Goal: Task Accomplishment & Management: Manage account settings

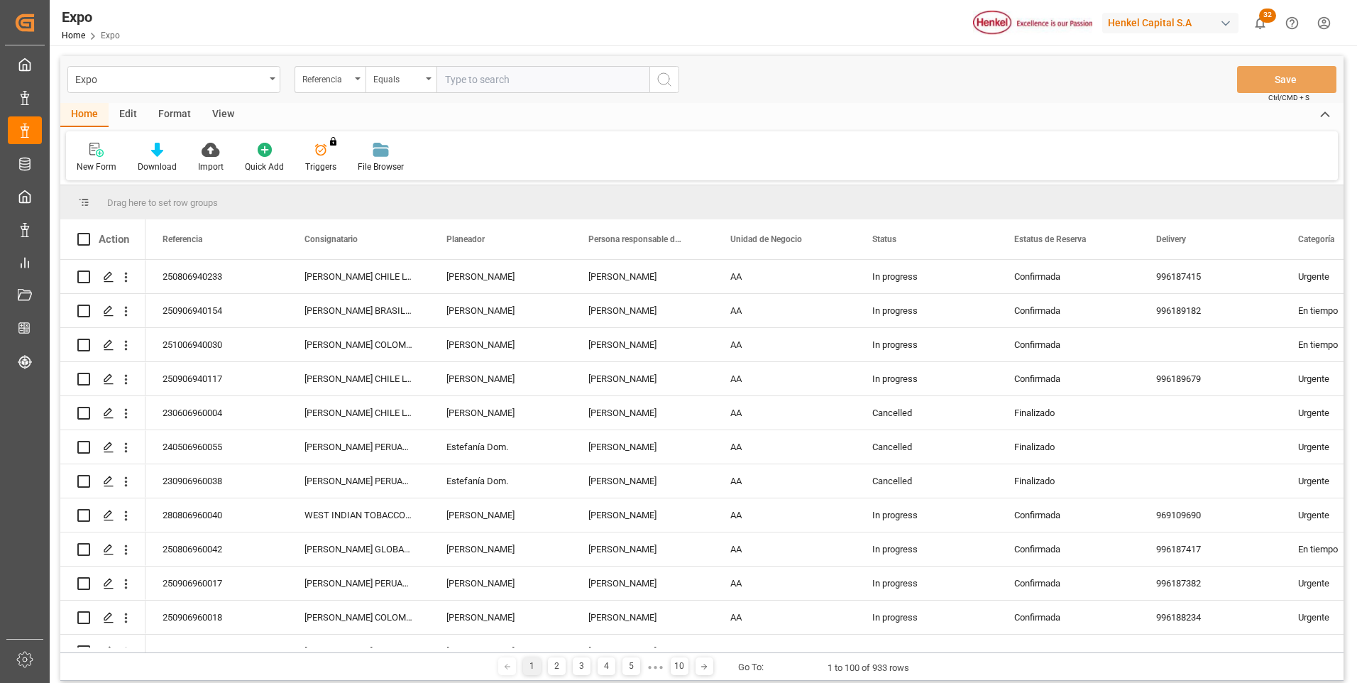
click at [457, 77] on input "text" at bounding box center [542, 79] width 213 height 27
paste input "250606940123"
type input "250606940123"
click at [667, 73] on icon "search button" at bounding box center [664, 79] width 17 height 17
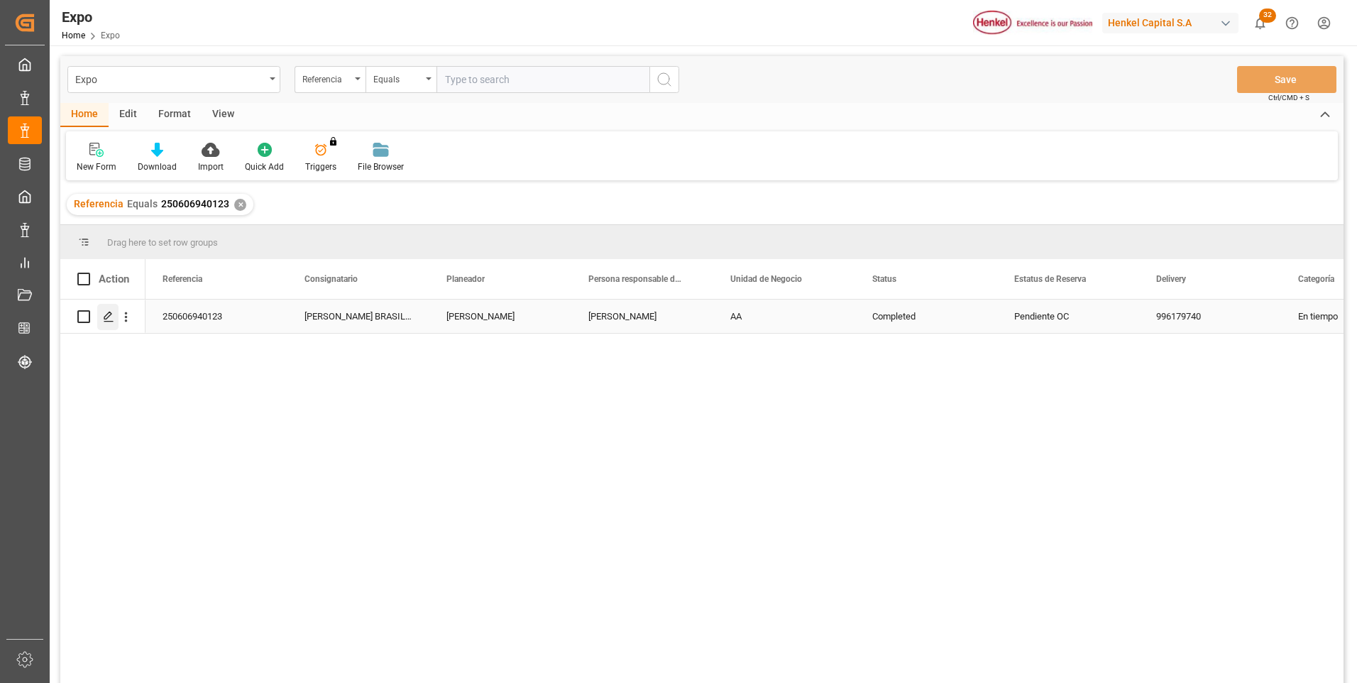
click at [104, 313] on icon "Press SPACE to select this row." at bounding box center [108, 316] width 11 height 11
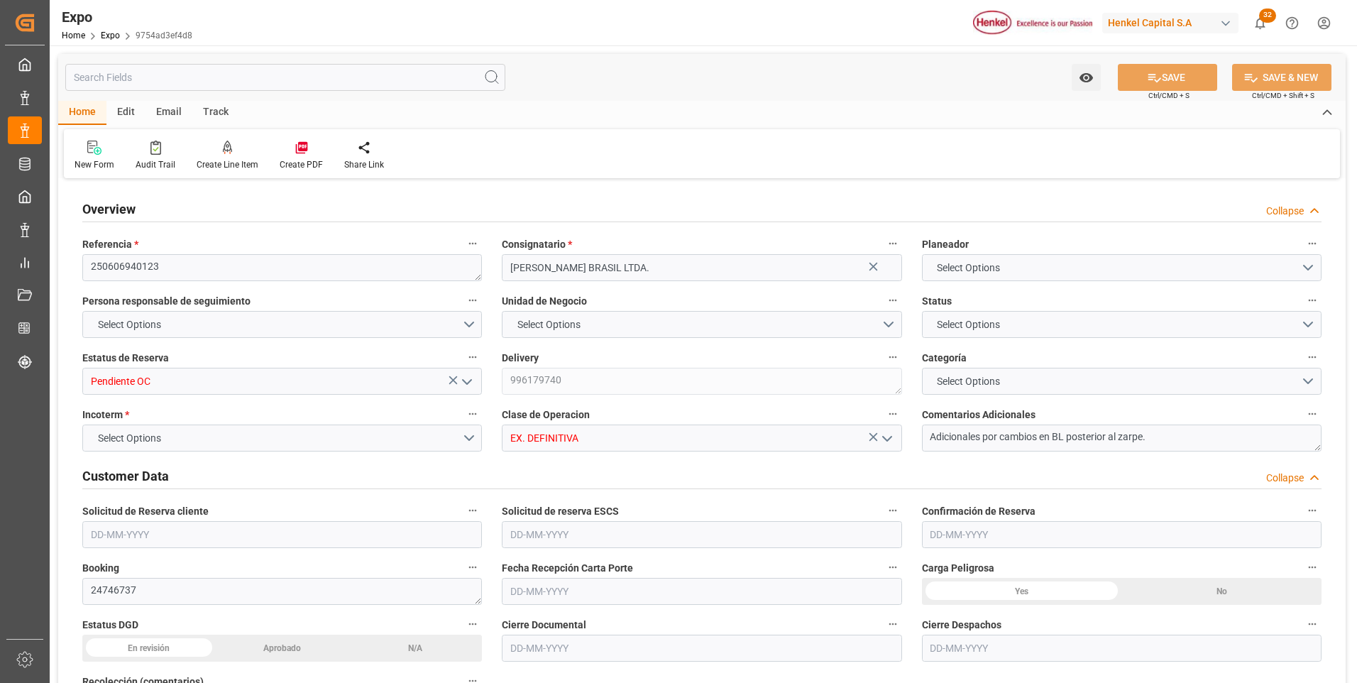
type input "18895"
type input "11454.474"
type input "18"
type input "9400083"
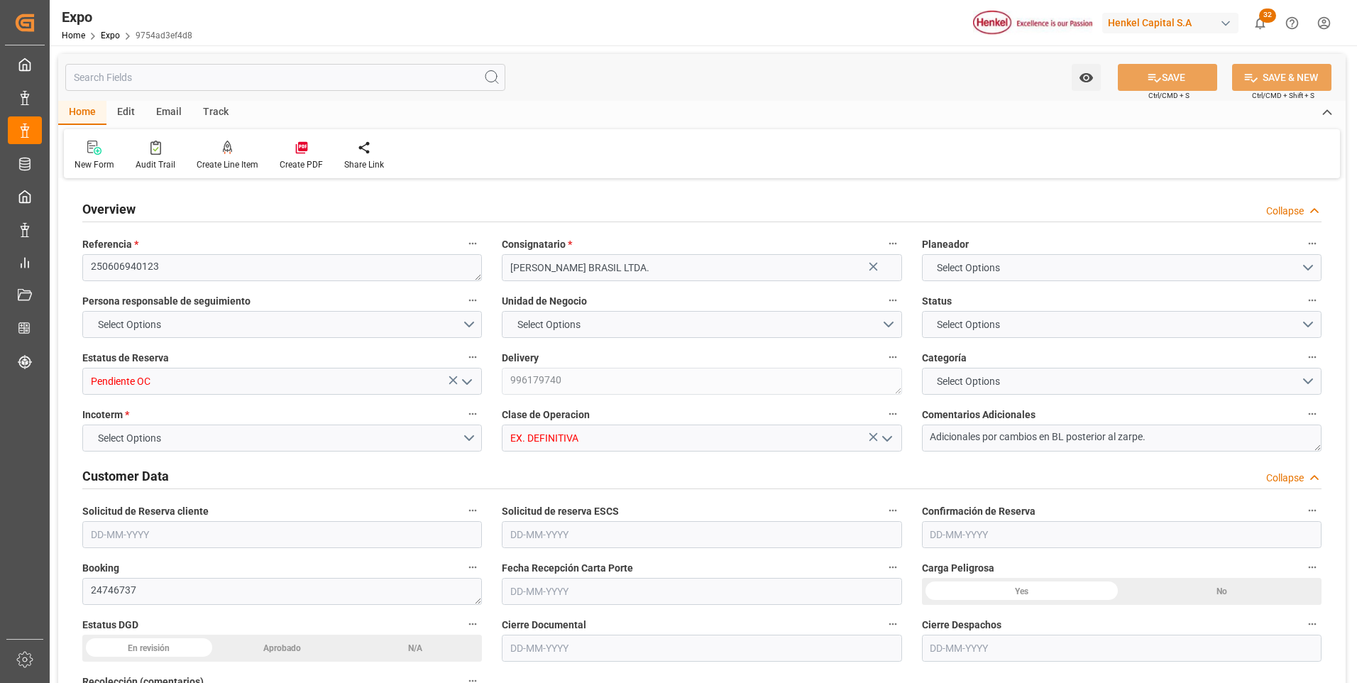
type input "9400083"
type input "MXATM"
type input "BRSSZ"
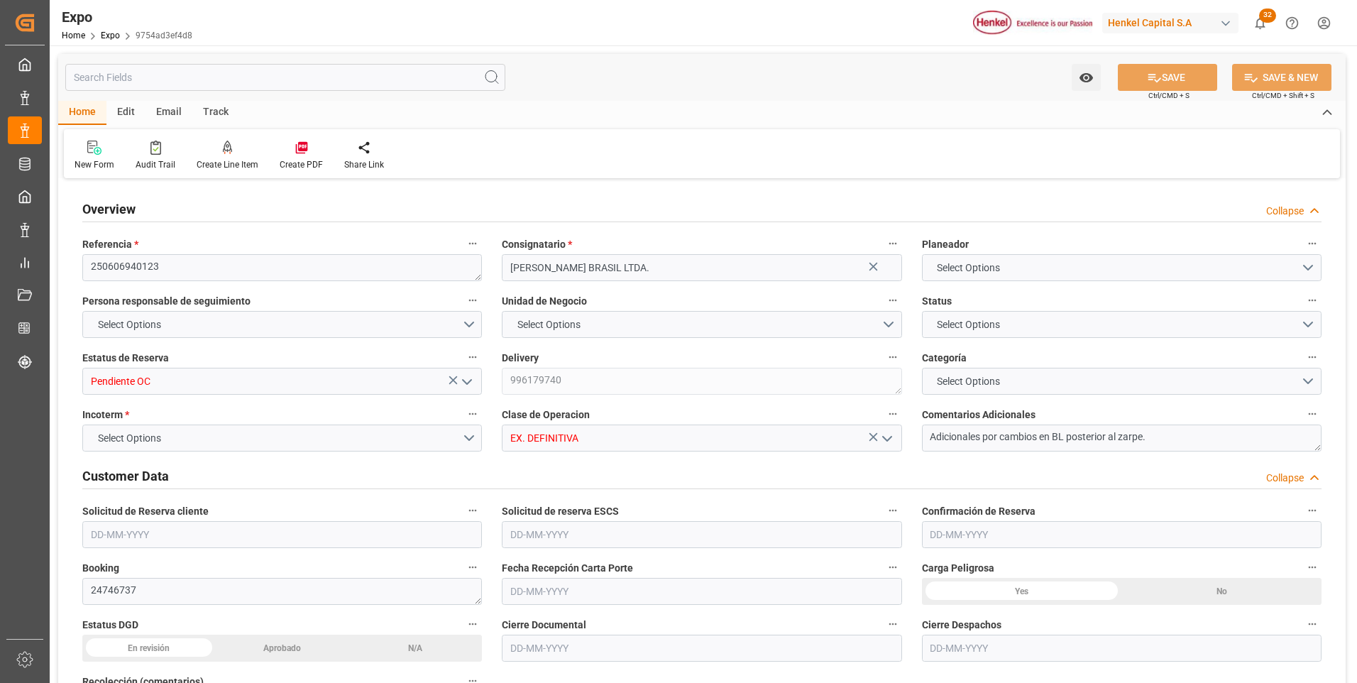
type input "4578355549"
type input "4578562547"
type input "9400083"
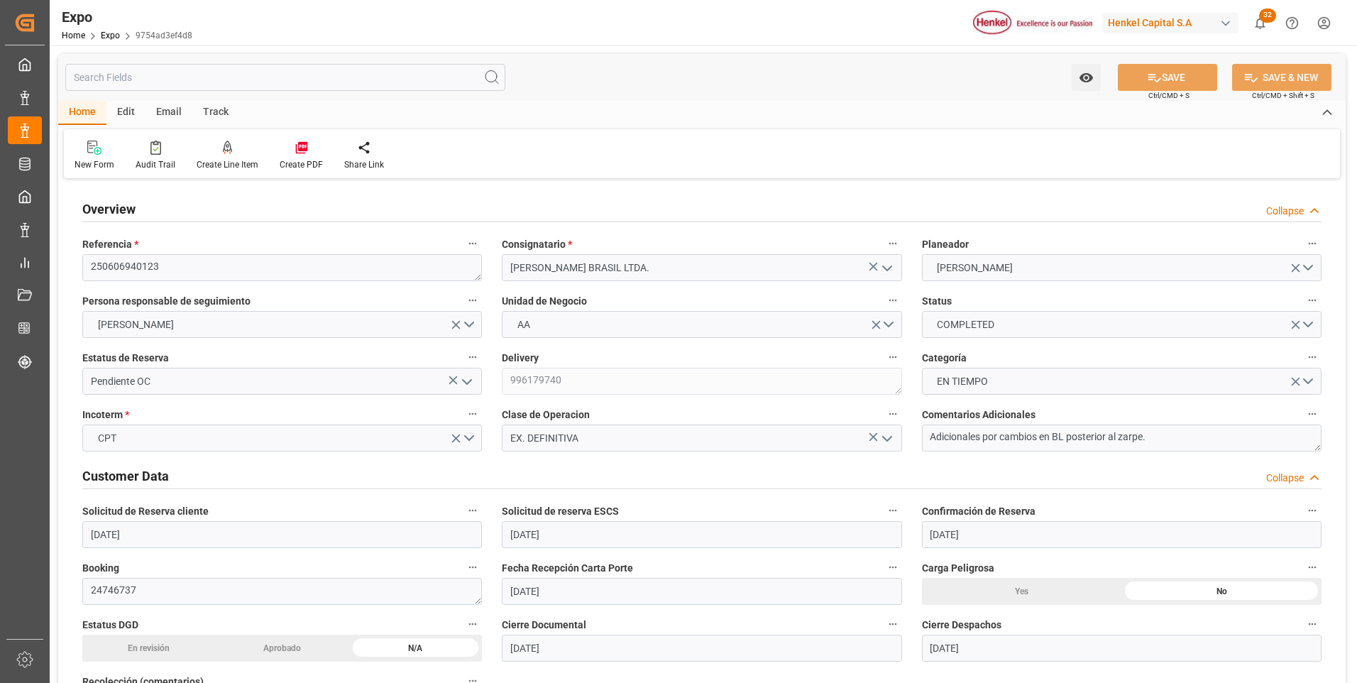
type input "[DATE]"
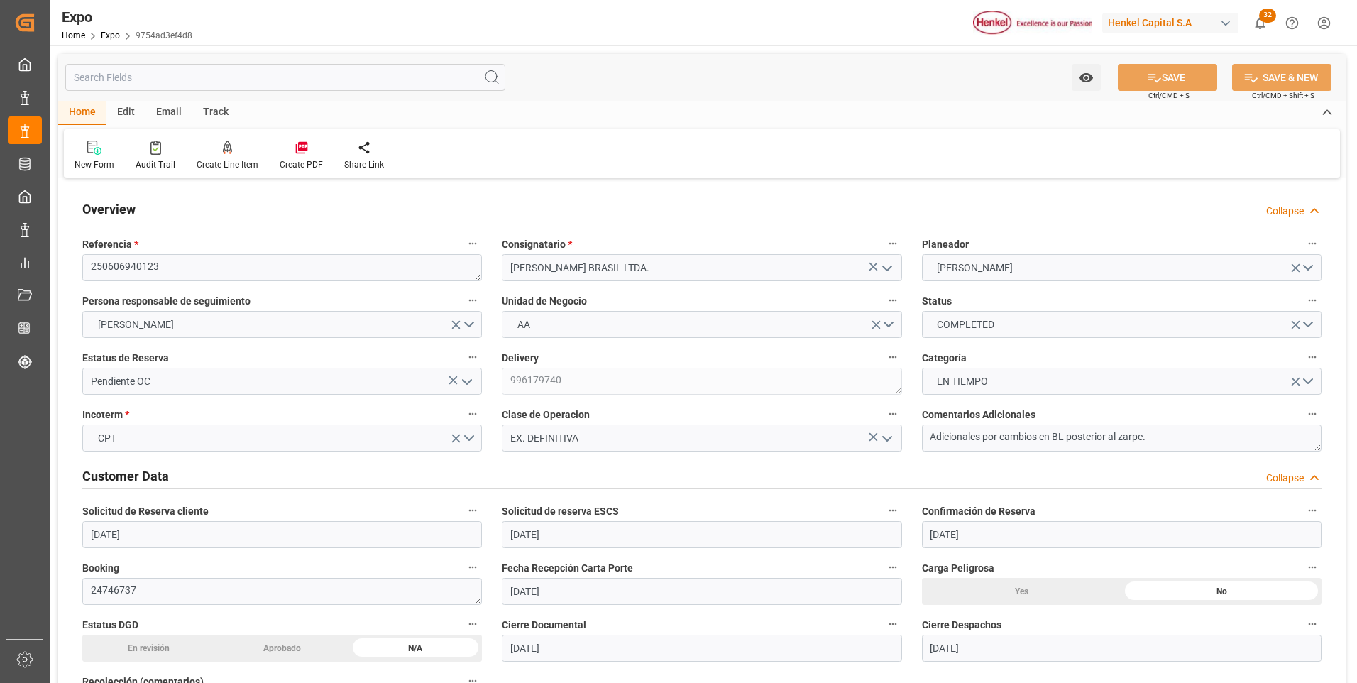
type input "[DATE]"
type input "[DATE] 00:00"
type input "[DATE]"
type input "[DATE] 11:15"
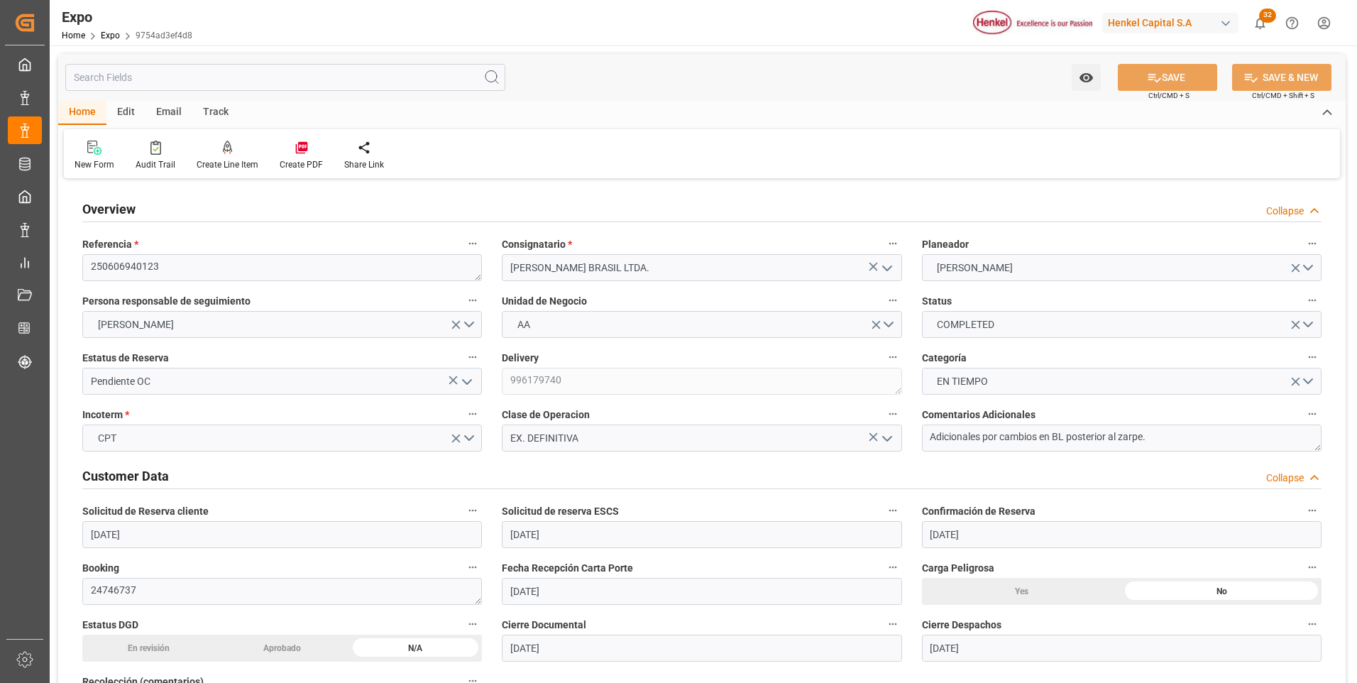
type input "[DATE]"
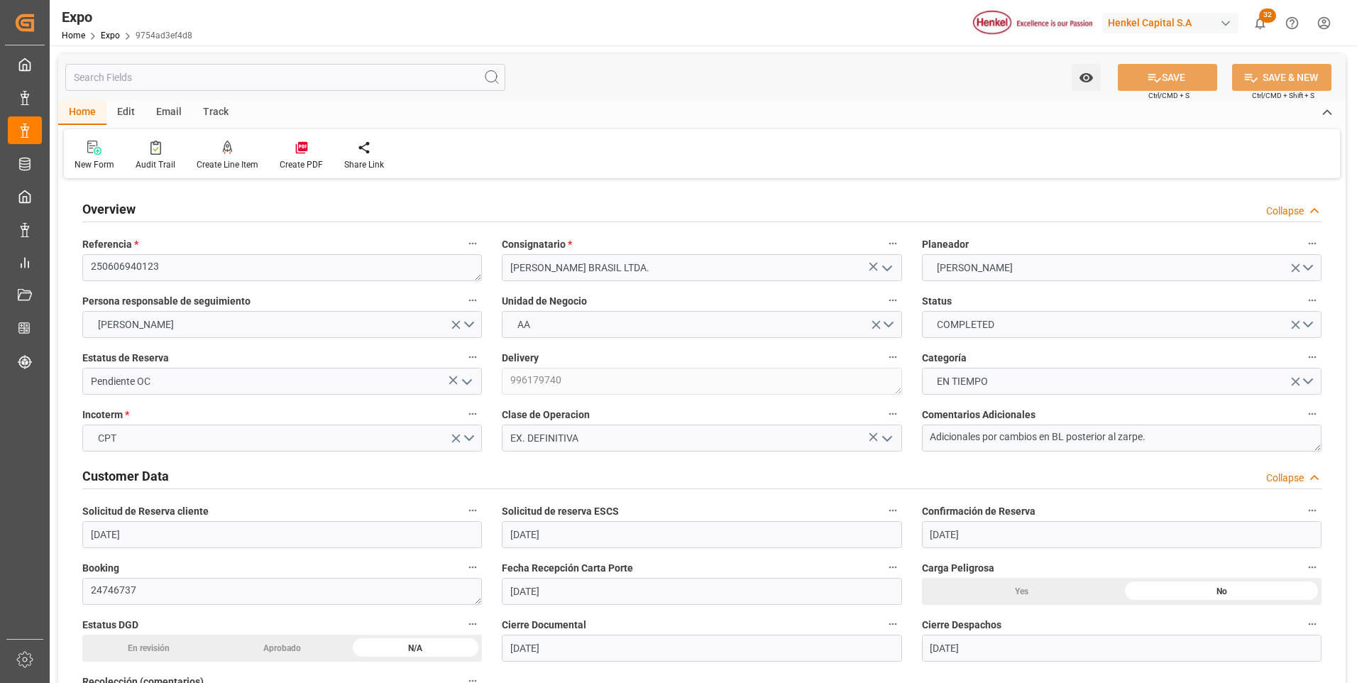
type input "[DATE] 00:00"
type input "[DATE]"
type input "[DATE] 17:36"
type input "[DATE] 19:00"
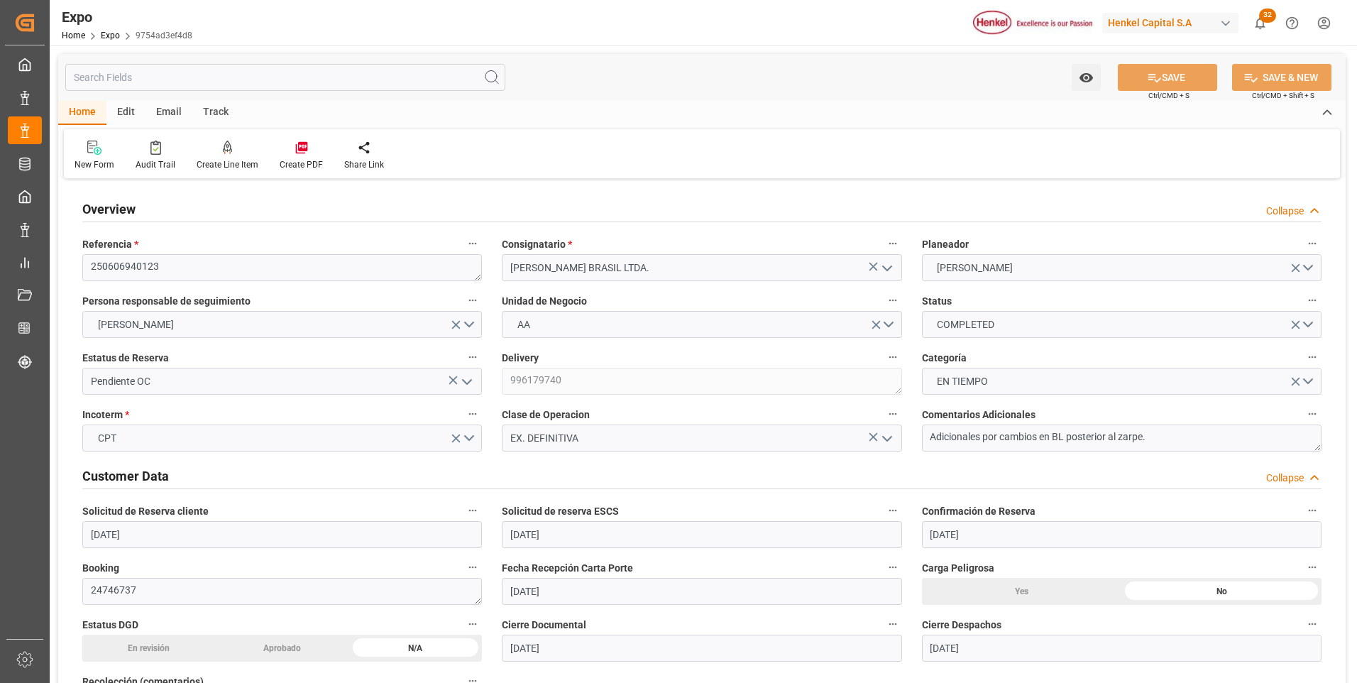
type input "[DATE] 00:00"
type input "[DATE]"
type input "[DATE] 22:42"
type input "[DATE]"
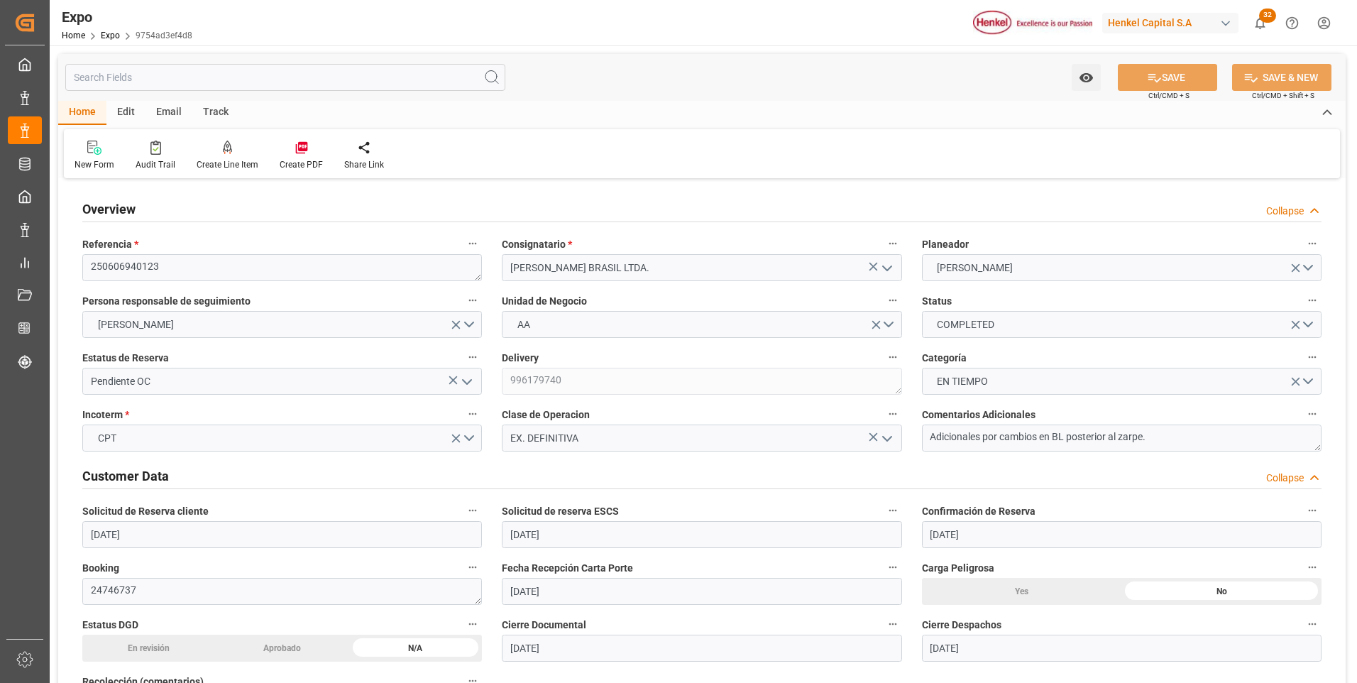
type input "[DATE]"
type input "[DATE] 20:59"
type input "[DATE] 12:02"
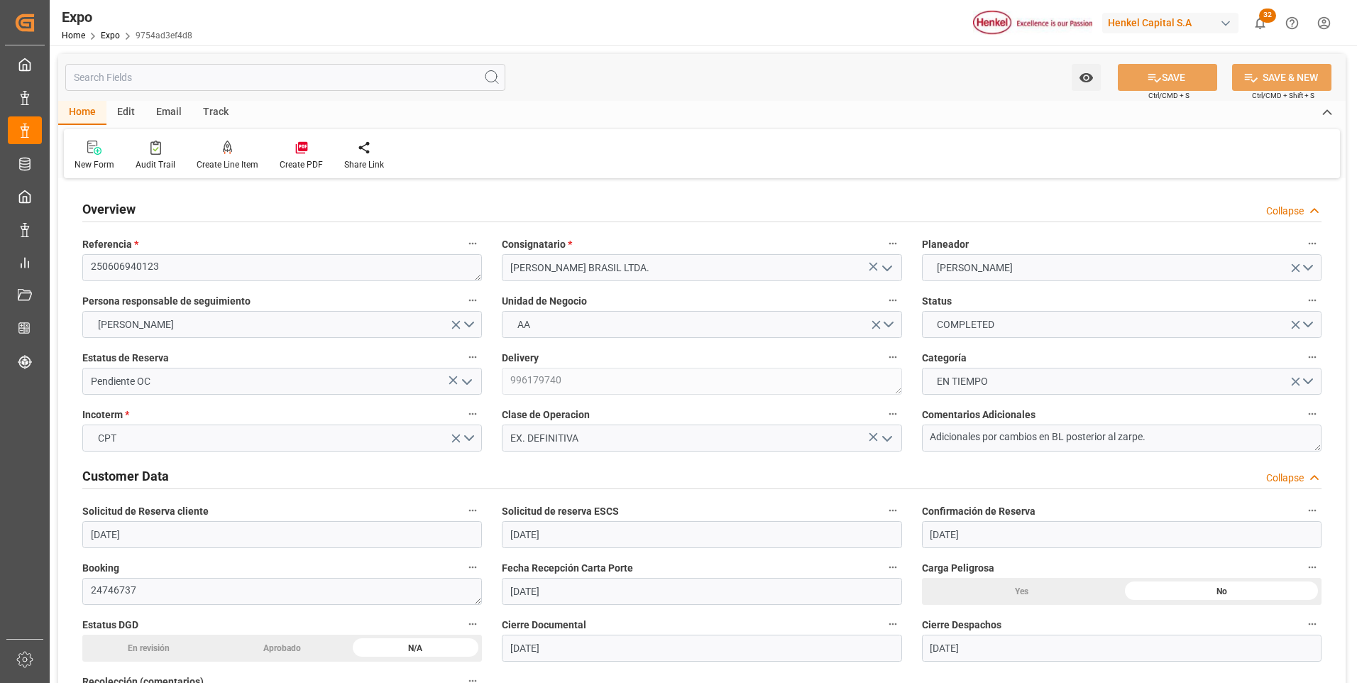
type input "[DATE] 16:46"
type input "[DATE] 17:57"
type input "[DATE] 19:00"
type input "[DATE] 22:38"
type input "[DATE] 11:22"
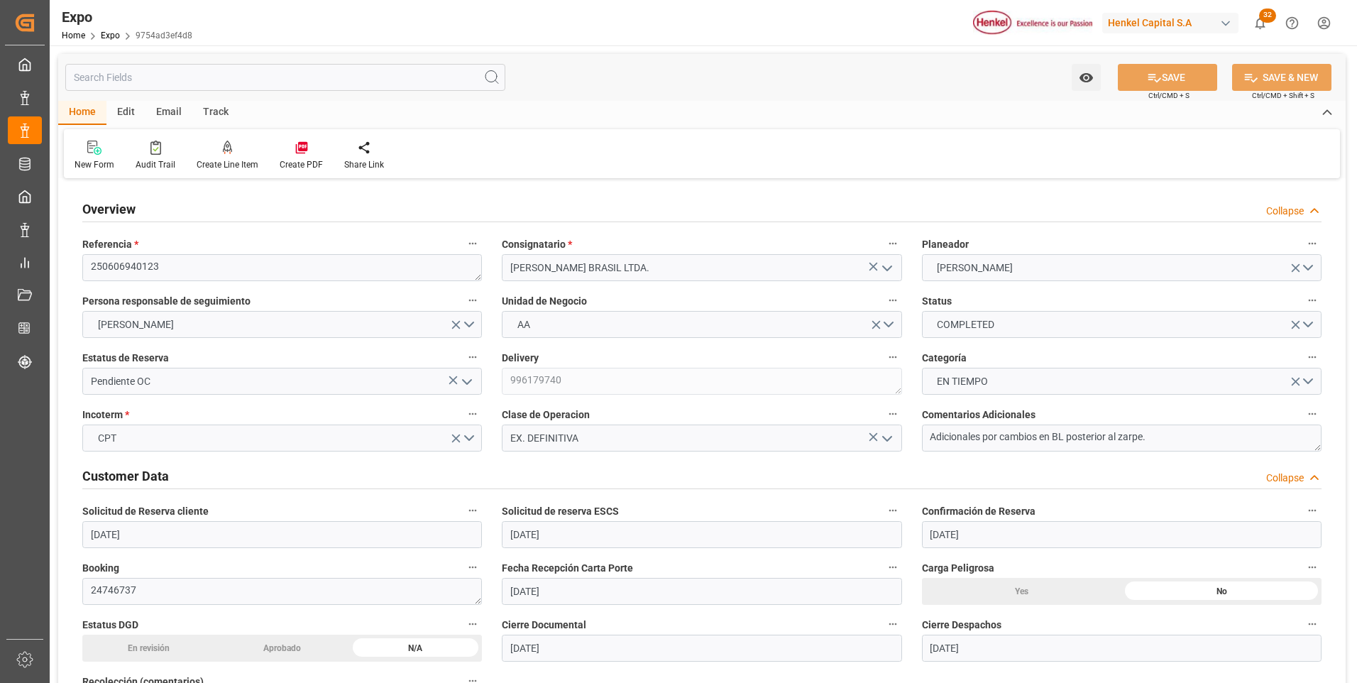
type input "[DATE] 22:42"
type input "[DATE] 11:22"
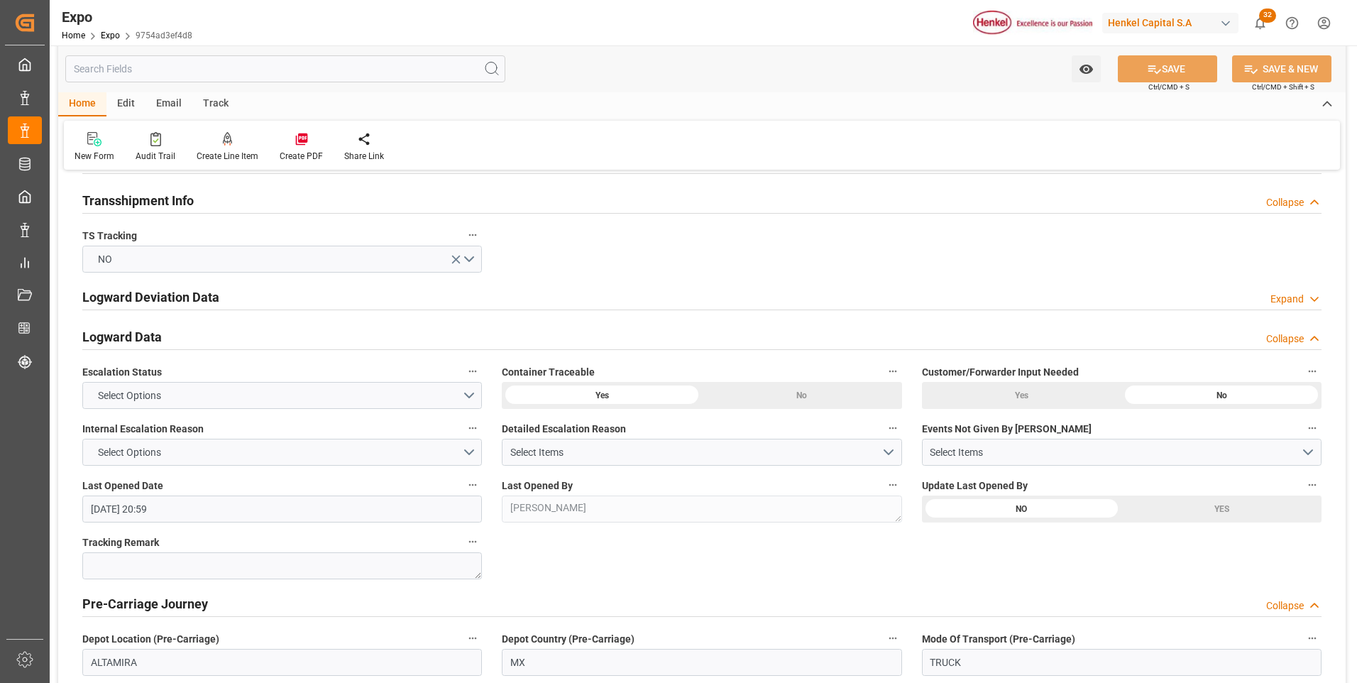
scroll to position [2342, 0]
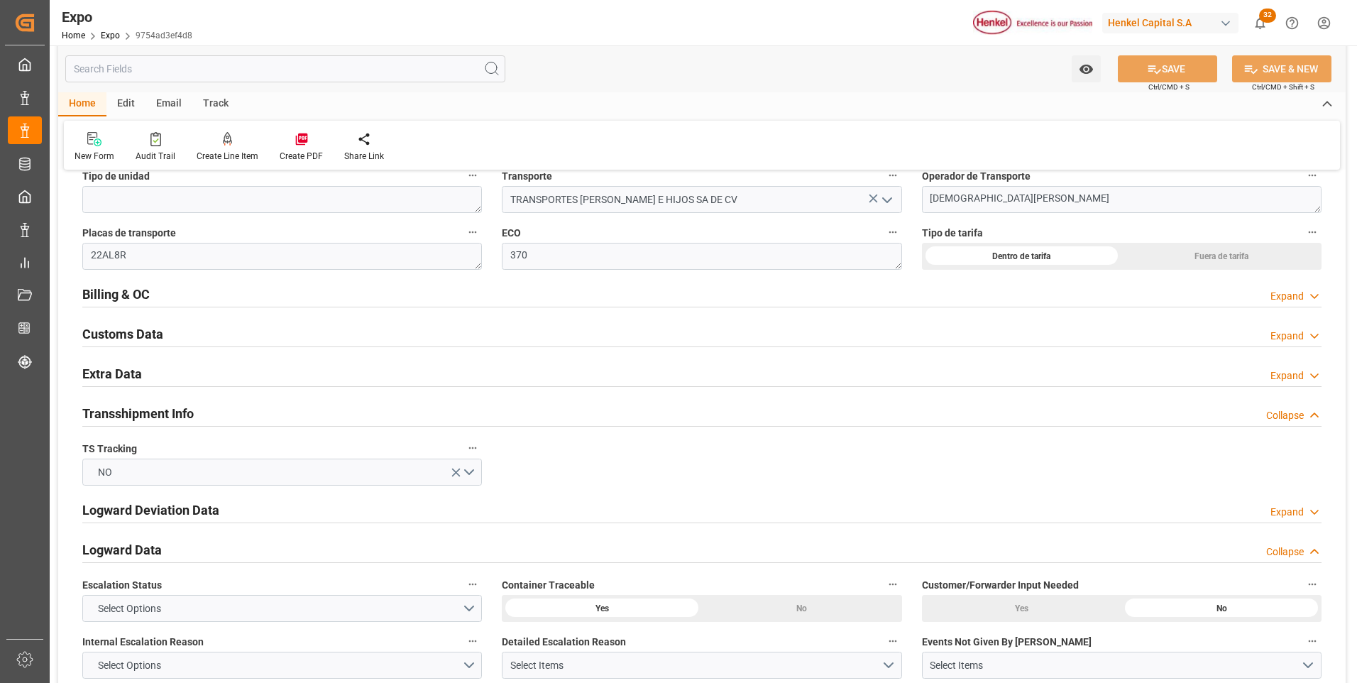
click at [1316, 298] on icon at bounding box center [1314, 296] width 14 height 15
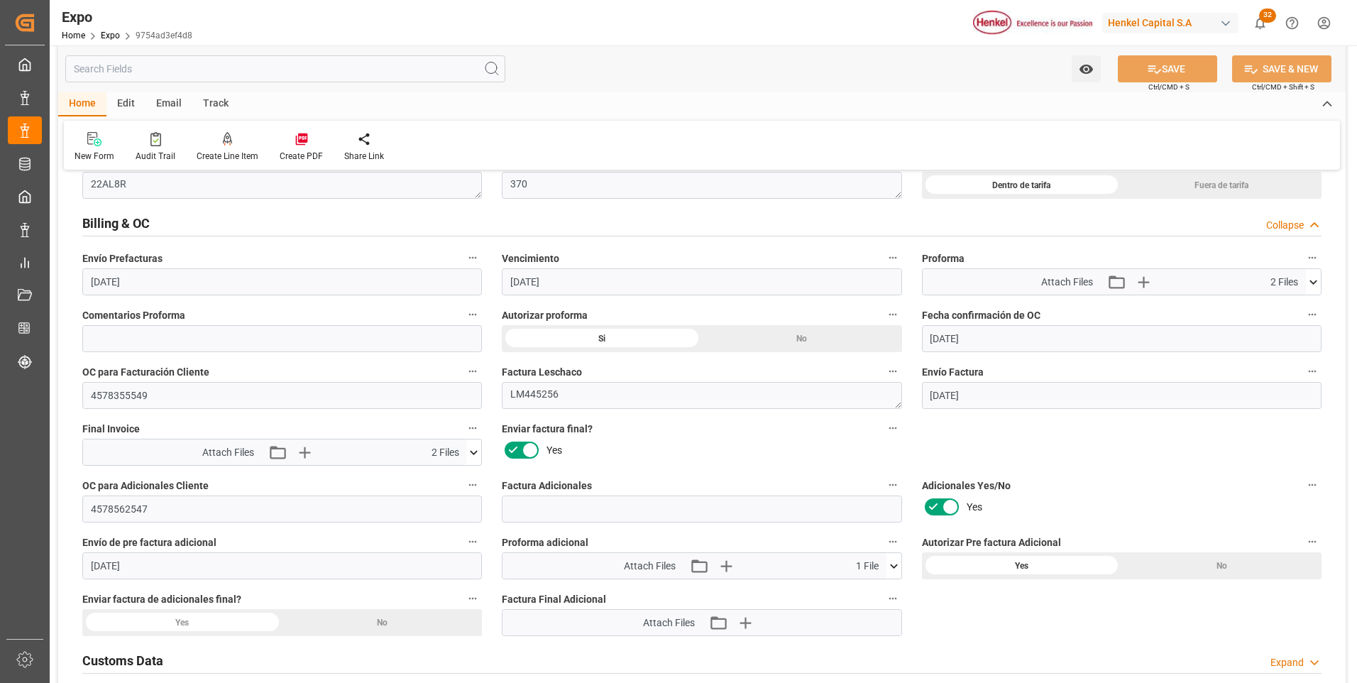
scroll to position [2484, 0]
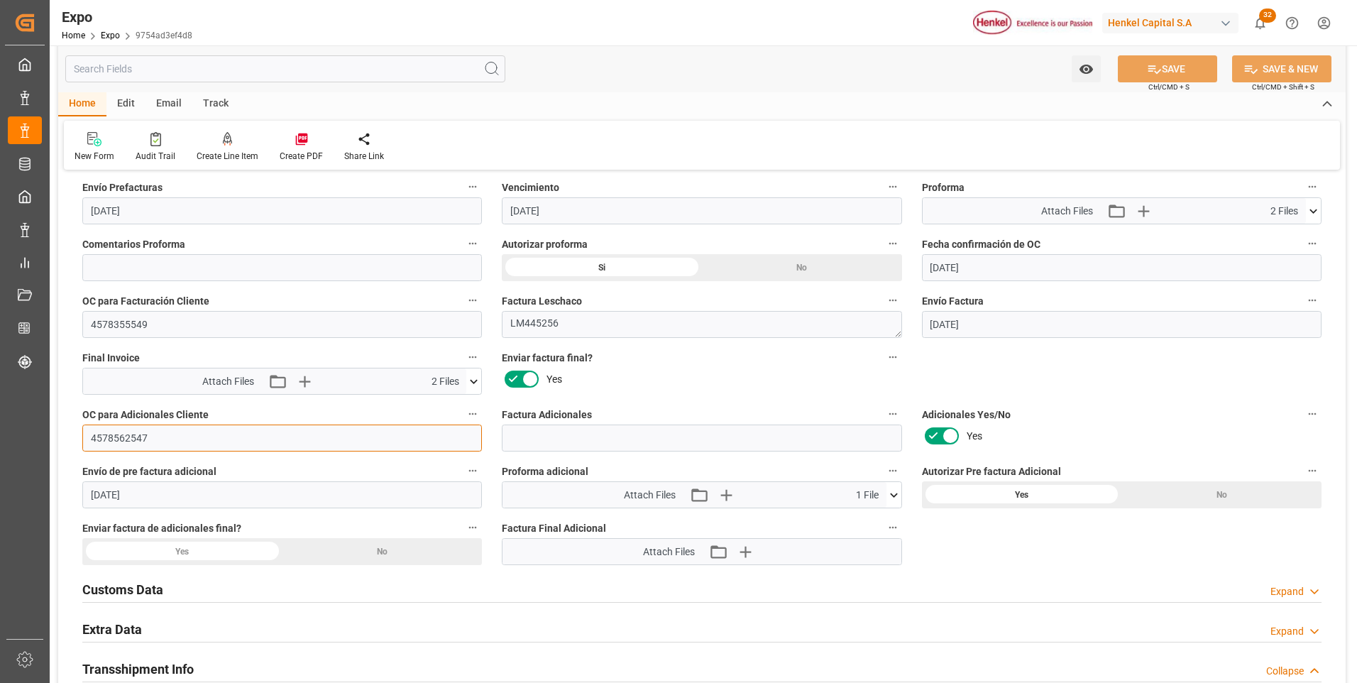
click at [120, 429] on input "4578562547" at bounding box center [281, 437] width 399 height 27
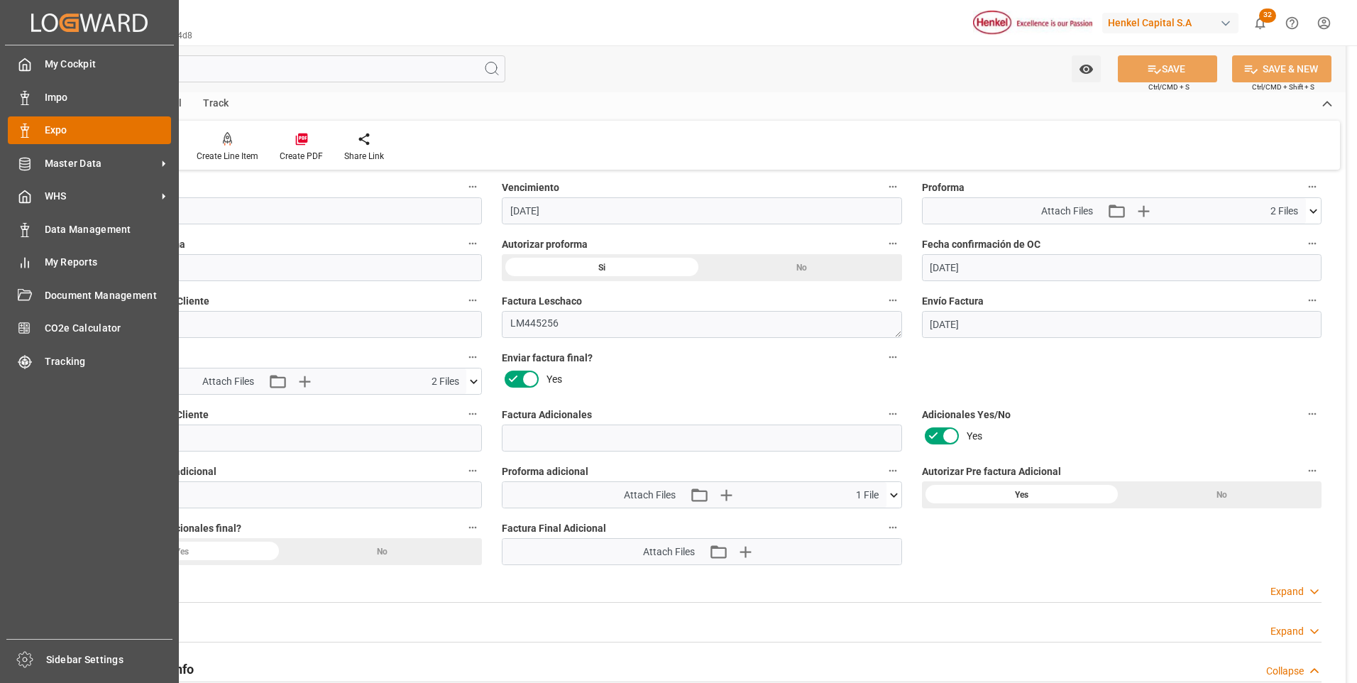
click at [20, 125] on icon at bounding box center [25, 130] width 14 height 14
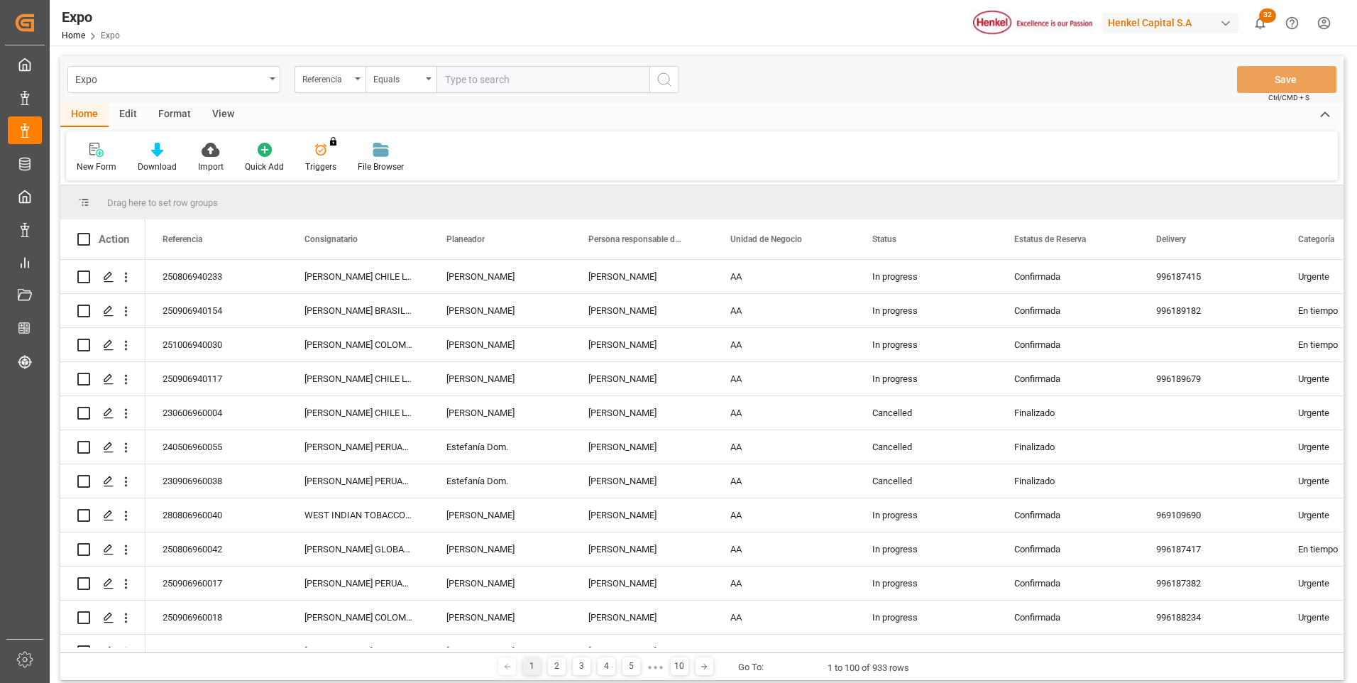
click at [516, 77] on input "text" at bounding box center [542, 79] width 213 height 27
type input "250906940048"
click at [671, 77] on icon "search button" at bounding box center [664, 79] width 17 height 17
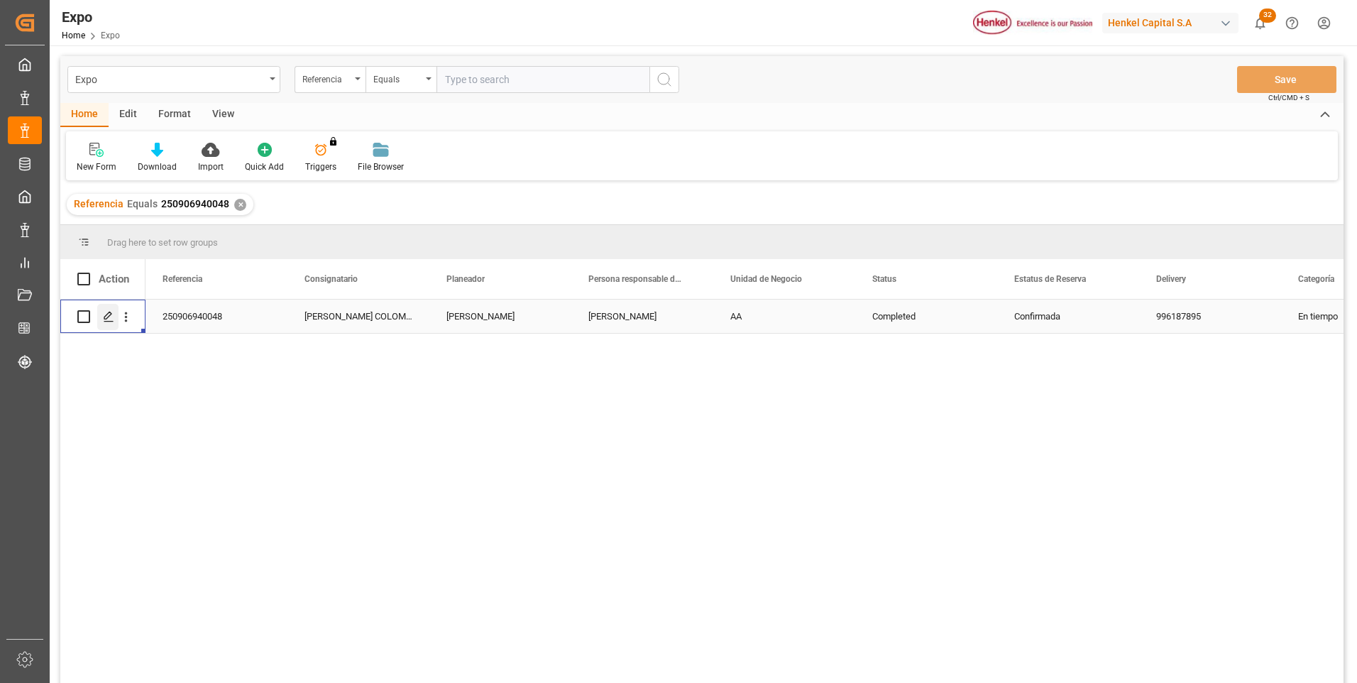
click at [106, 314] on icon "Press SPACE to select this row." at bounding box center [108, 316] width 11 height 11
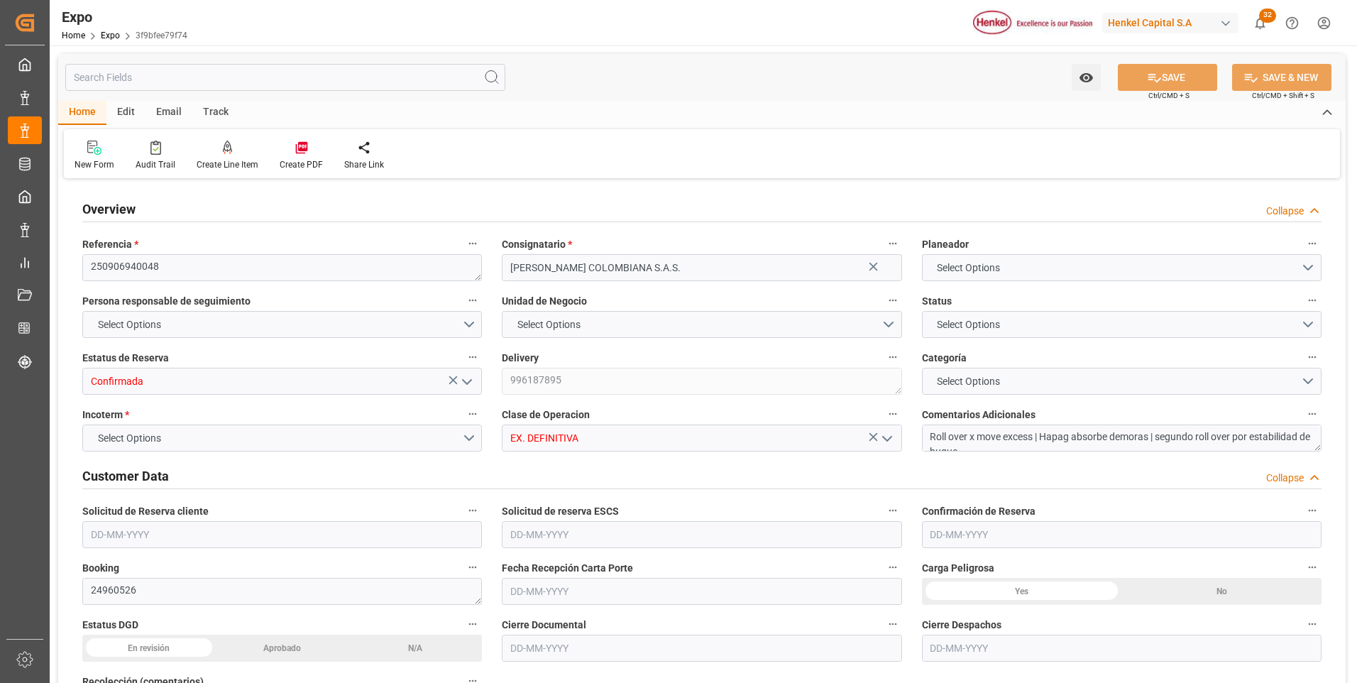
type input "15922"
type input "16760.227"
type input "28"
type input "9937311"
type input "9946855"
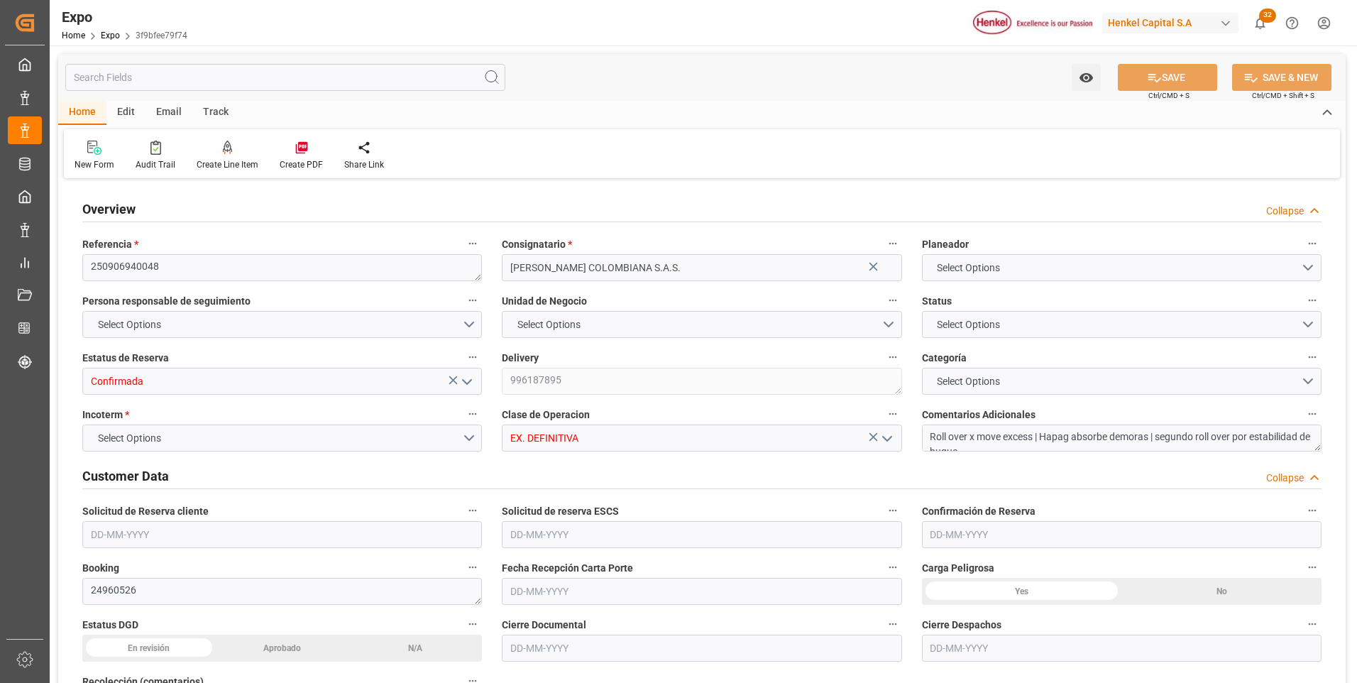
type input "9320697"
type input "MXZLO"
type input "COBUN"
type input "9937311"
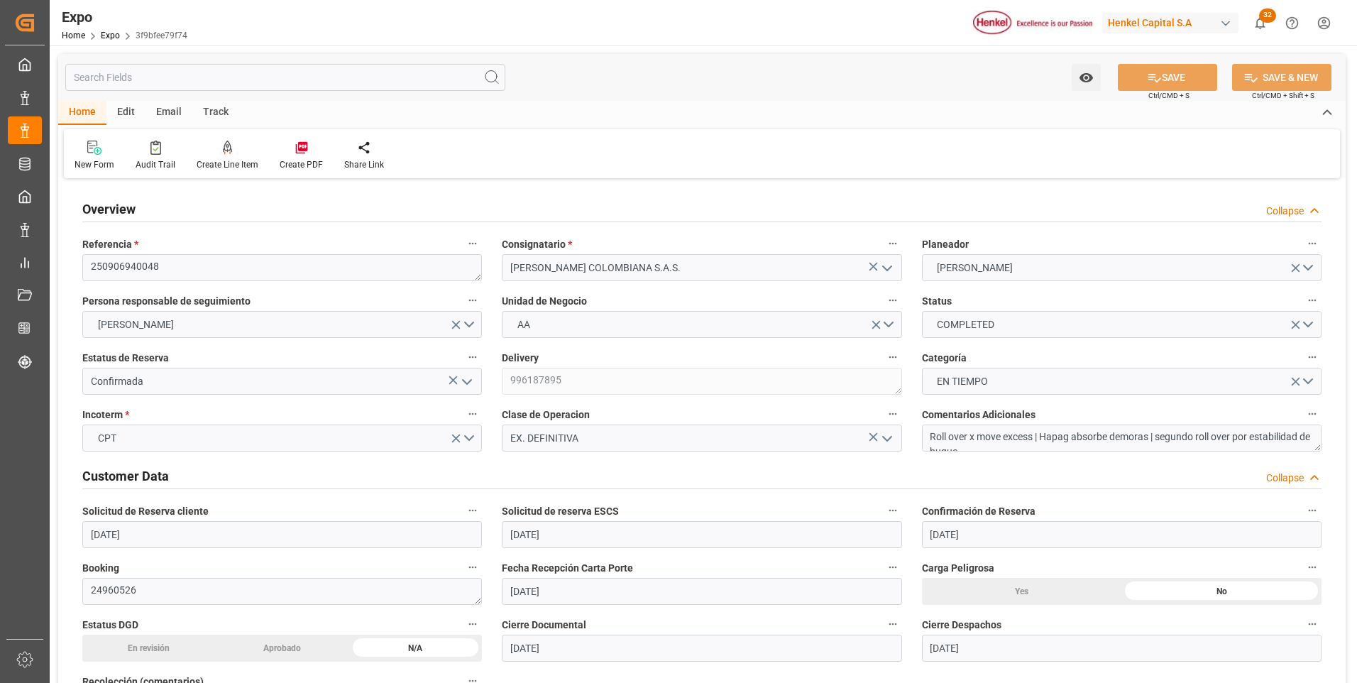
type input "[DATE]"
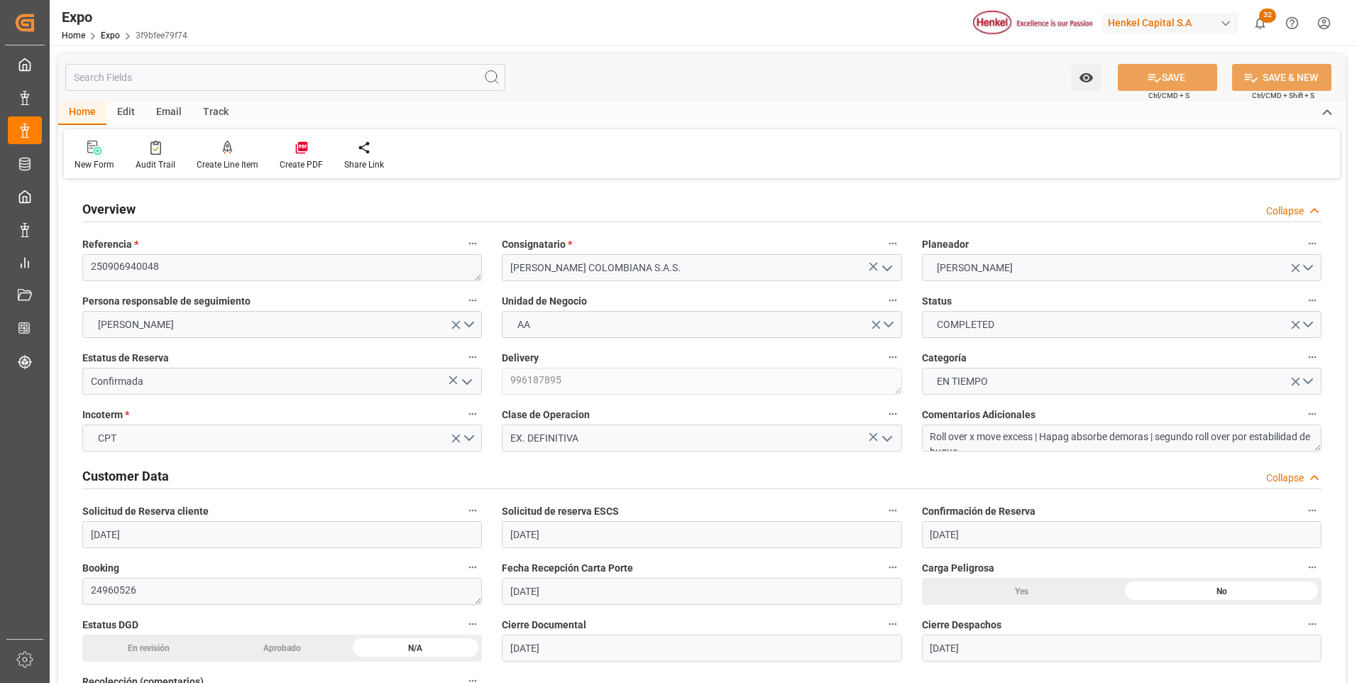
type input "[DATE]"
type input "[DATE] 00:00"
type input "[DATE]"
type input "[DATE] 22:18"
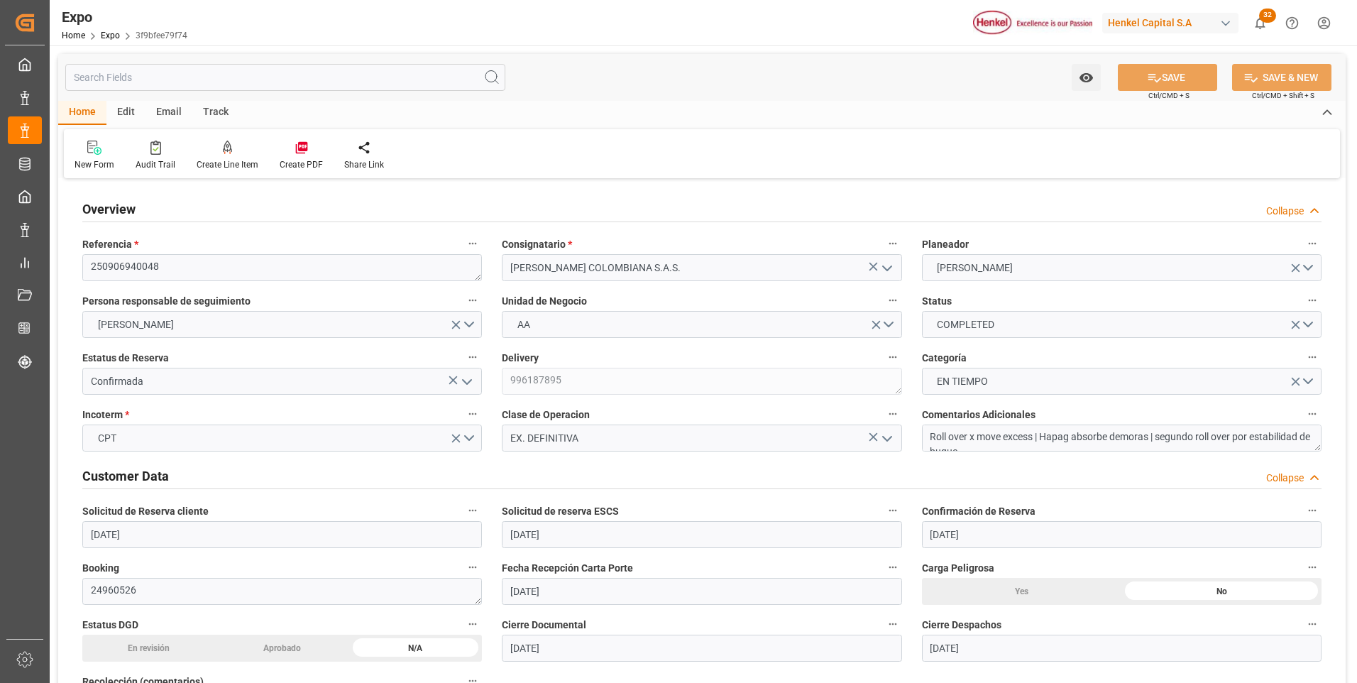
type input "[DATE]"
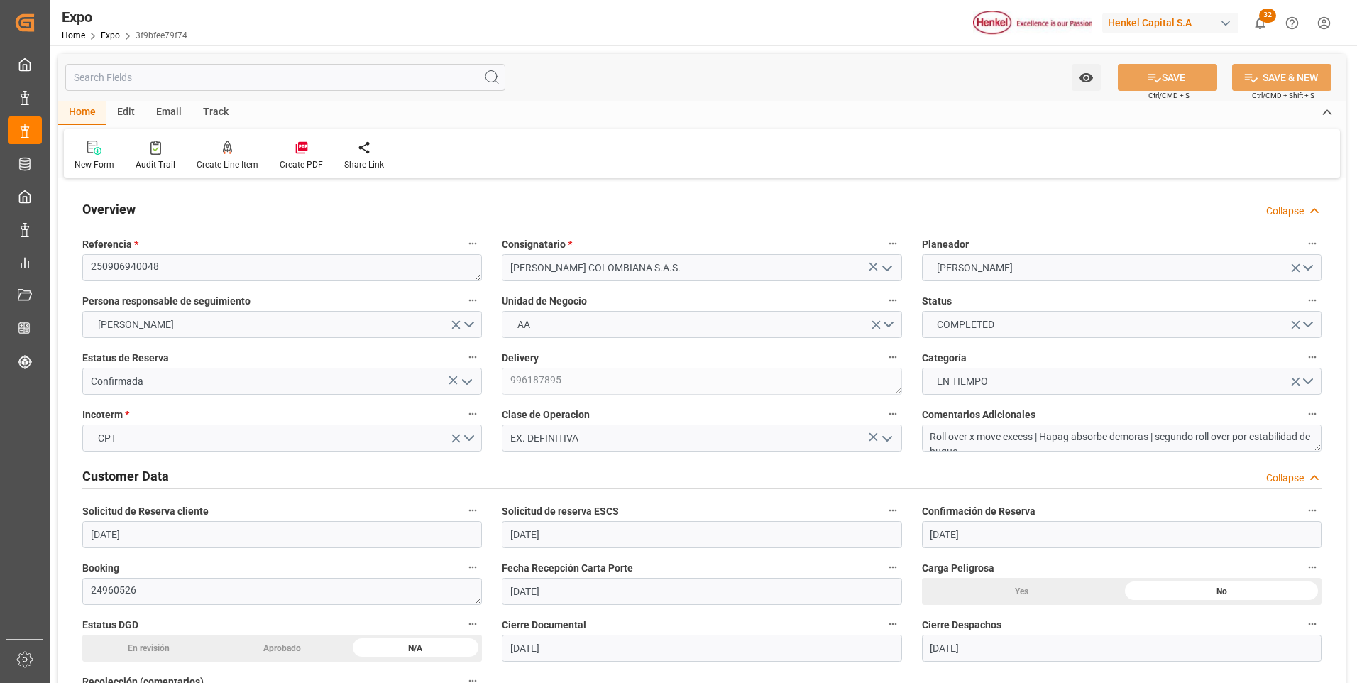
type input "[DATE] 03:00"
type input "[DATE] 00:00"
type input "[DATE] 19:00"
type input "[DATE] 15:00"
type input "[DATE] 00:00"
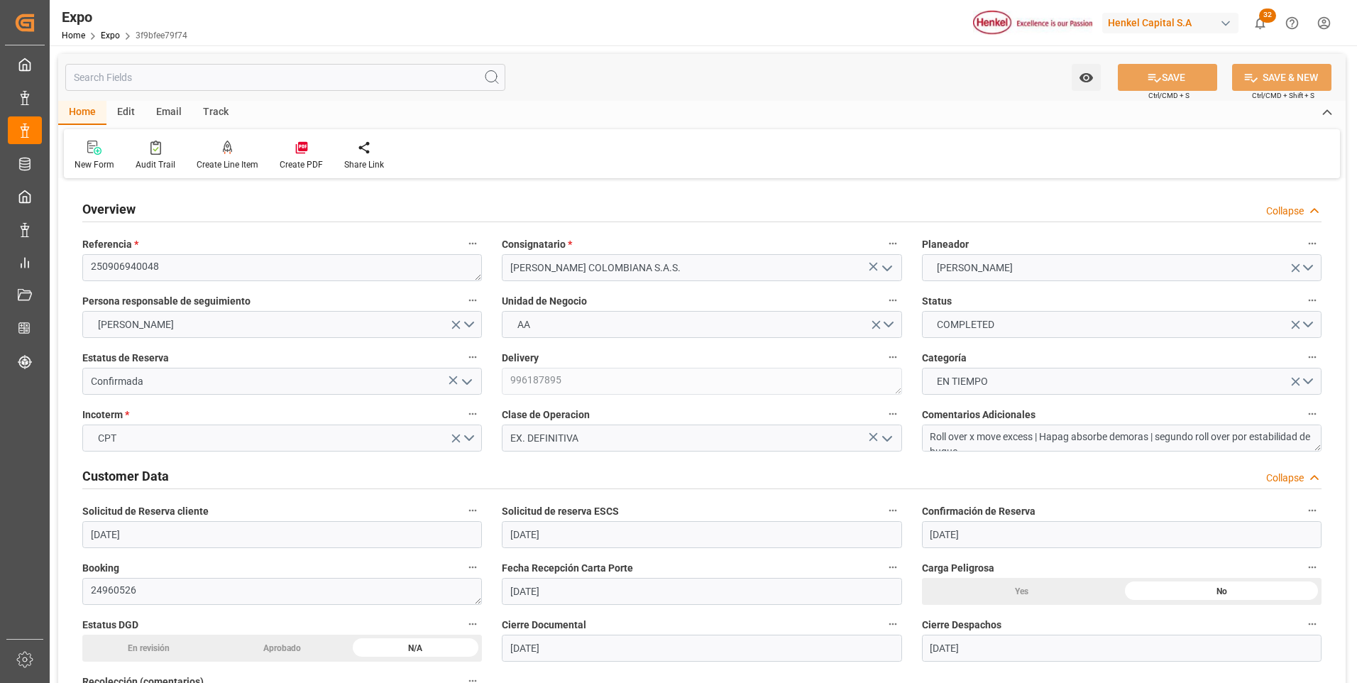
type input "[DATE] 15:06"
type input "[DATE]"
type input "[DATE] 00:31"
type input "[DATE] 11:44"
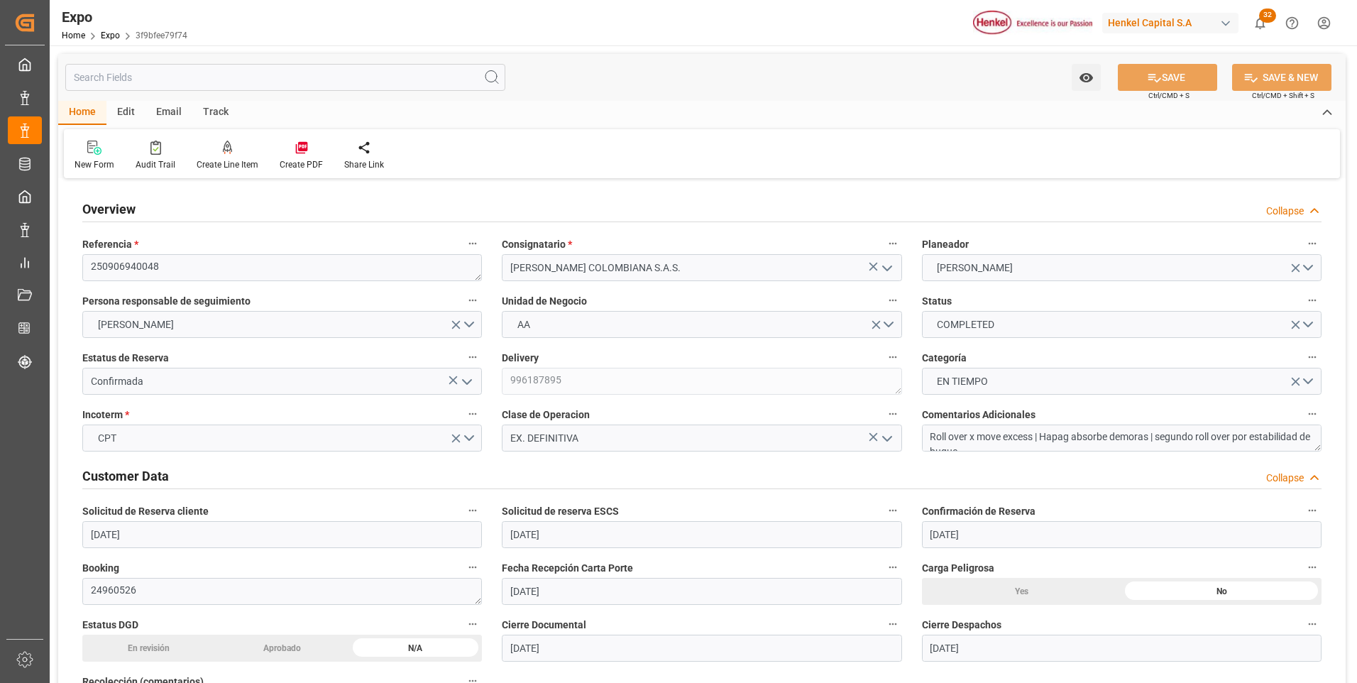
type input "[DATE] 15:00"
type input "[DATE] 09:51"
type input "[DATE] 06:00"
type input "[DATE] 19:31"
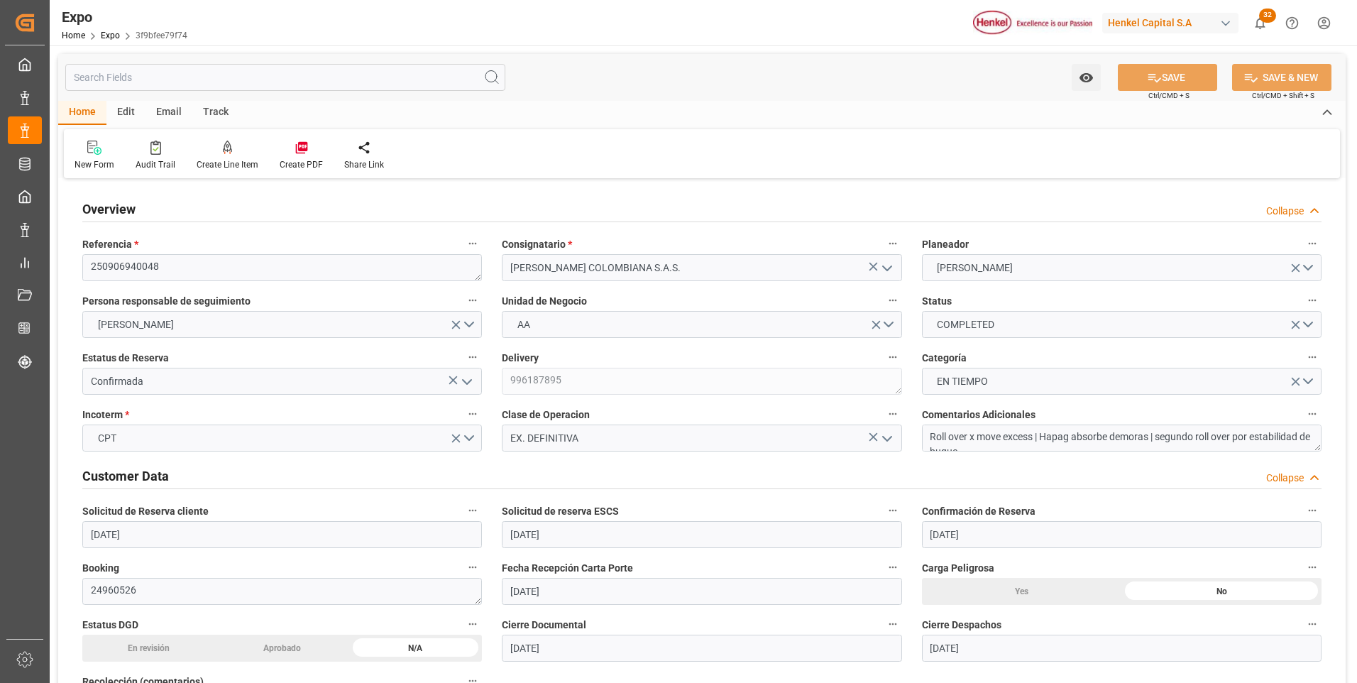
type input "[DATE] 15:00"
type input "[DATE] 15:11"
type input "[DATE] 01:39"
type input "[DATE] 19:14"
type input "[DATE] 01:39"
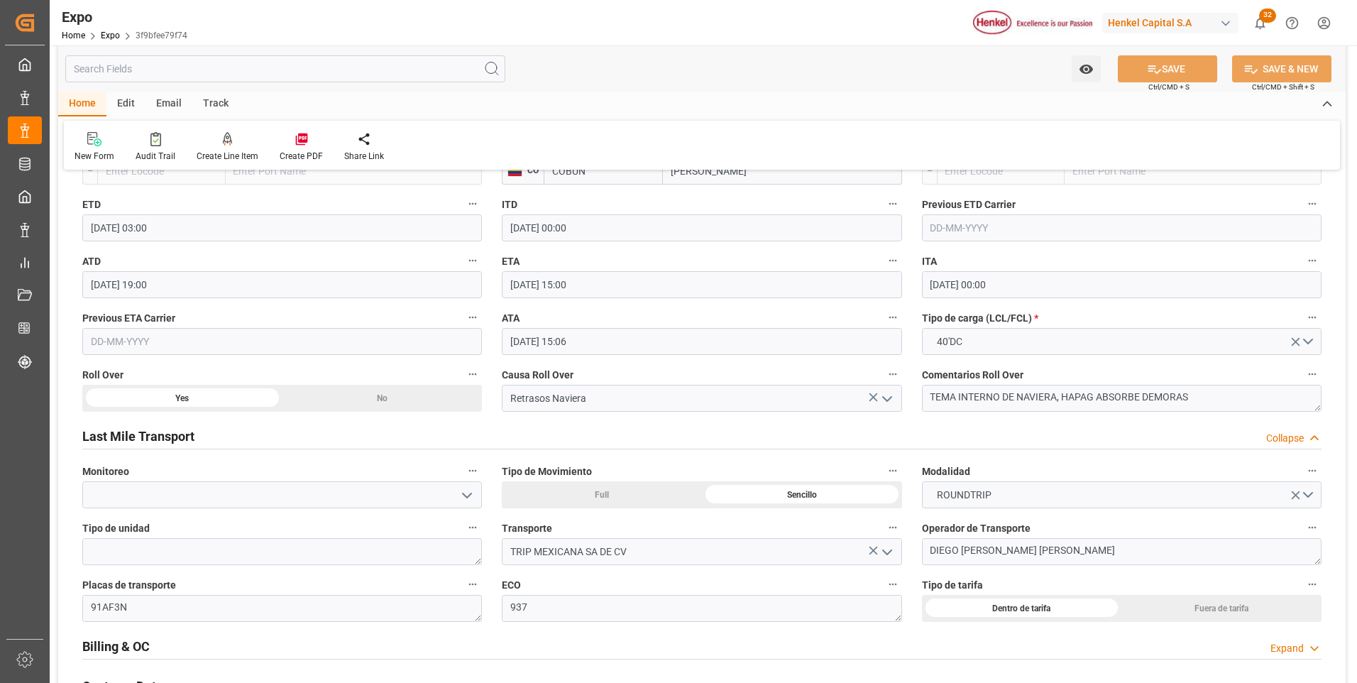
scroll to position [2271, 0]
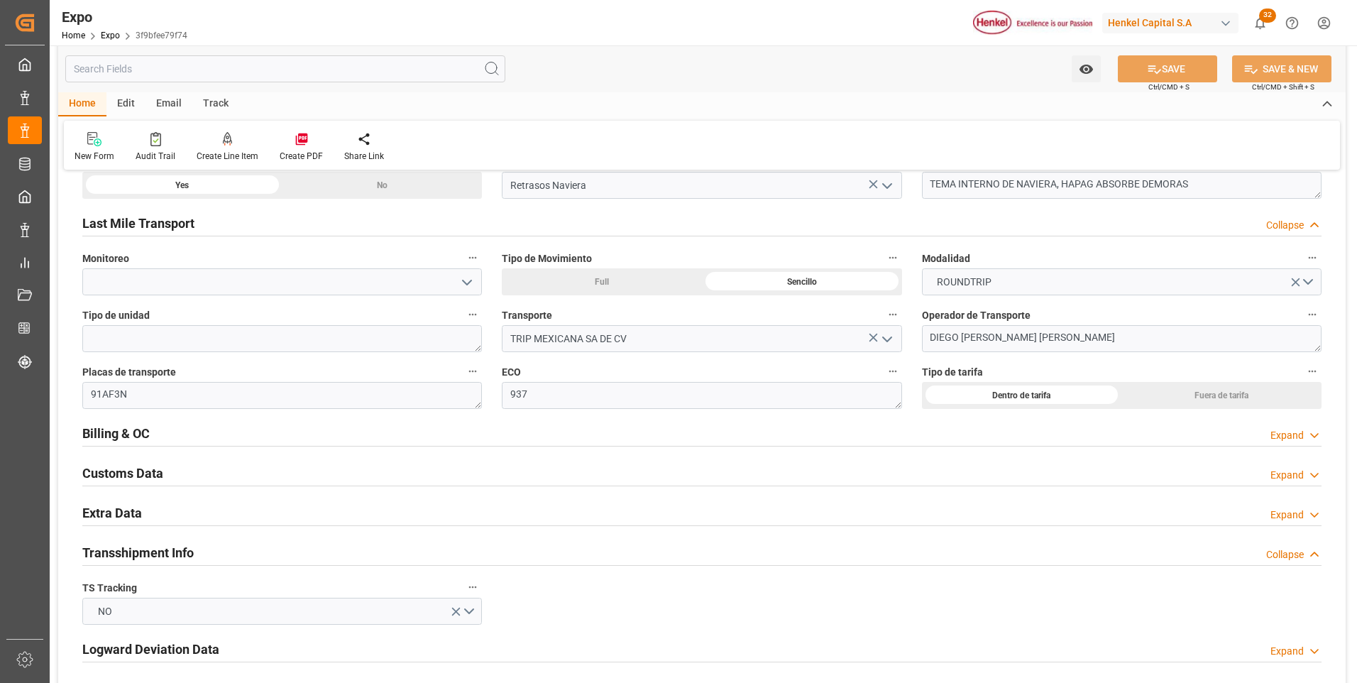
click at [1295, 439] on div "Expand" at bounding box center [1286, 435] width 33 height 15
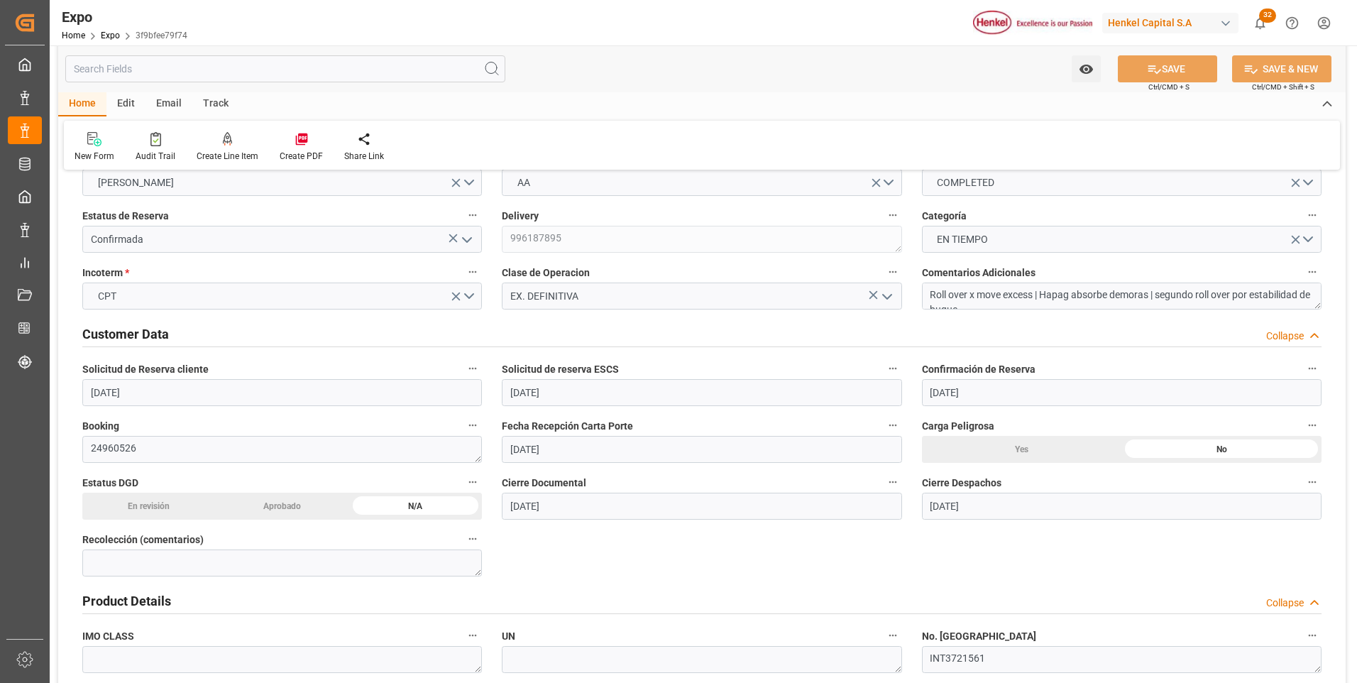
scroll to position [0, 0]
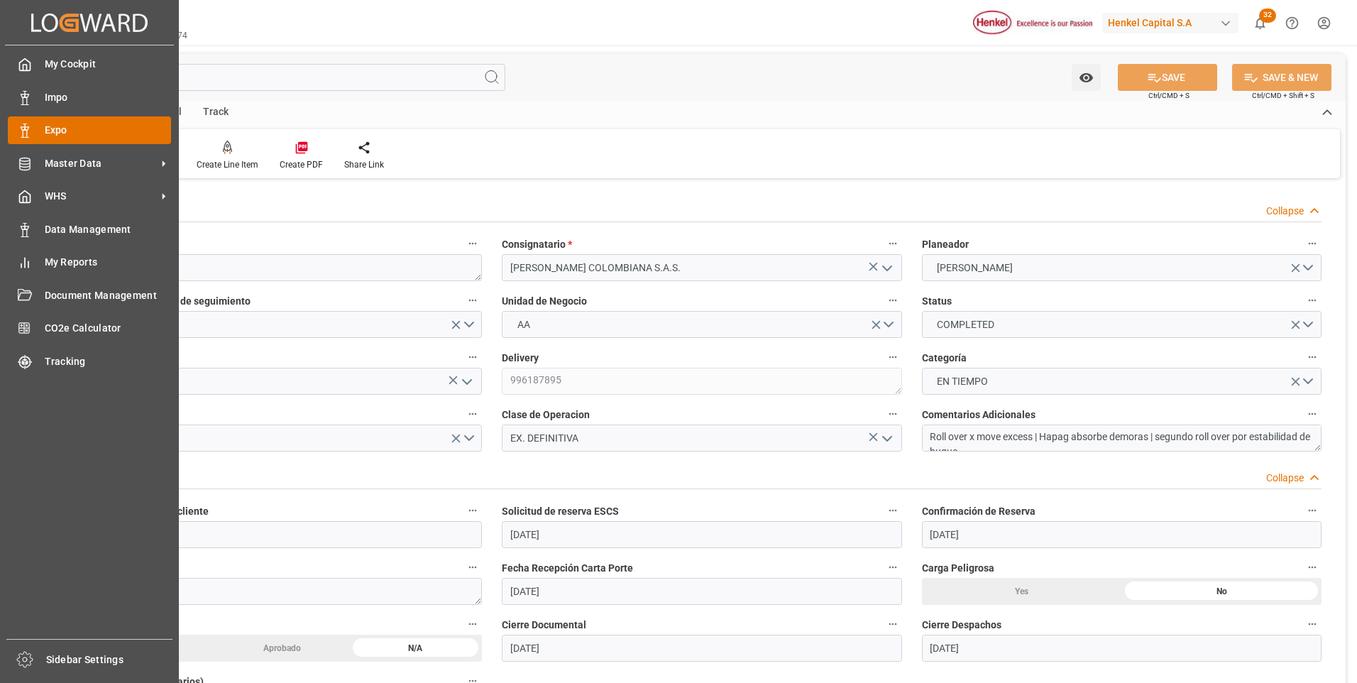
click at [31, 123] on div at bounding box center [20, 130] width 24 height 15
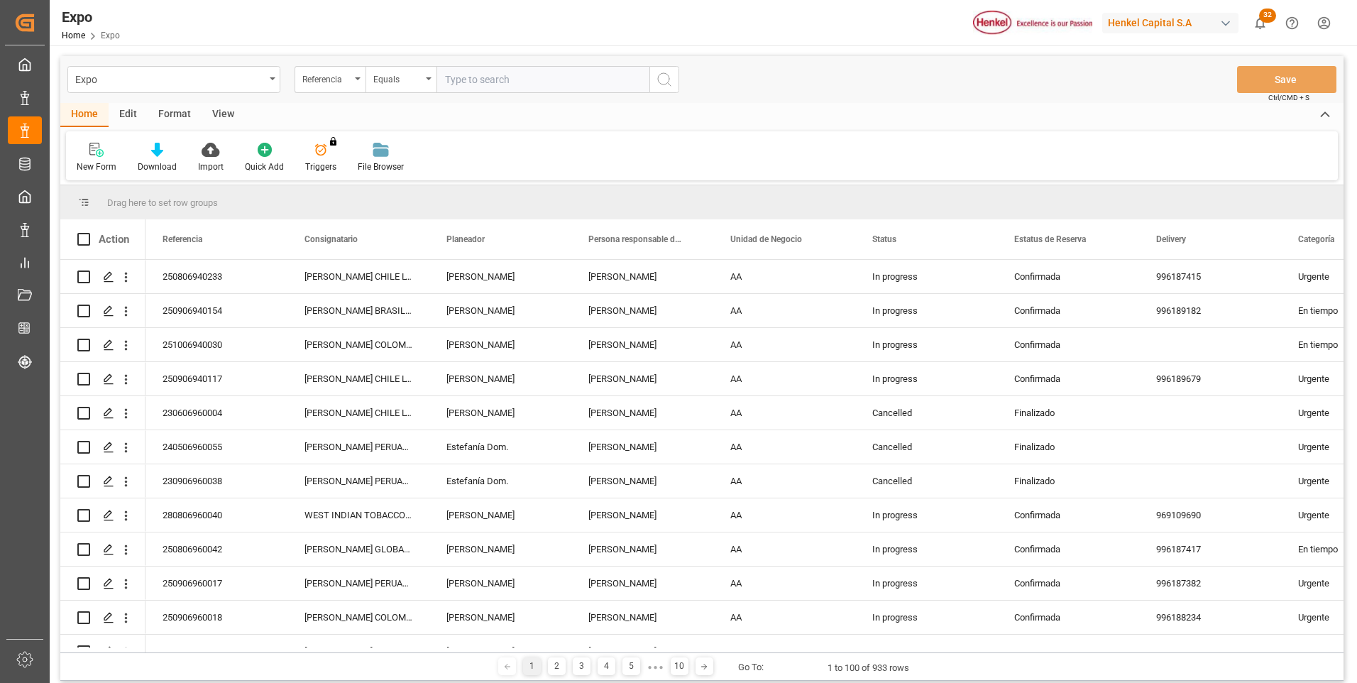
click at [541, 83] on input "text" at bounding box center [542, 79] width 213 height 27
paste input "250906940048"
type input "250906940048"
click at [656, 80] on button "search button" at bounding box center [664, 79] width 30 height 27
